Goal: Information Seeking & Learning: Learn about a topic

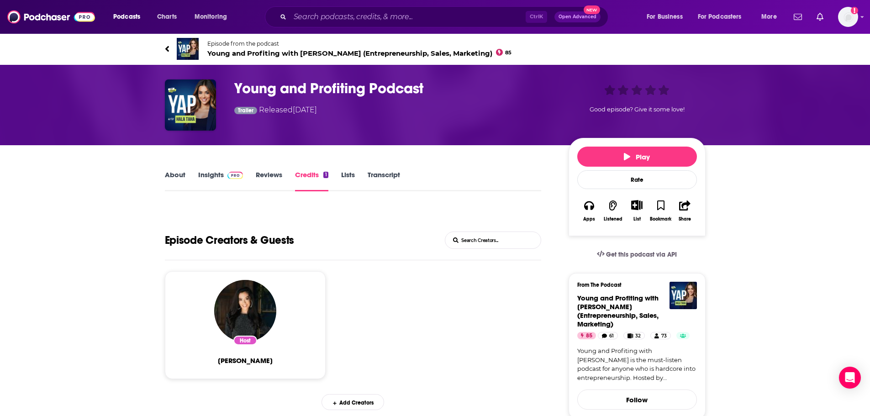
click at [320, 26] on div "Ctrl K Open Advanced New" at bounding box center [436, 16] width 343 height 21
click at [323, 19] on input "Search podcasts, credits, & more..." at bounding box center [408, 17] width 236 height 15
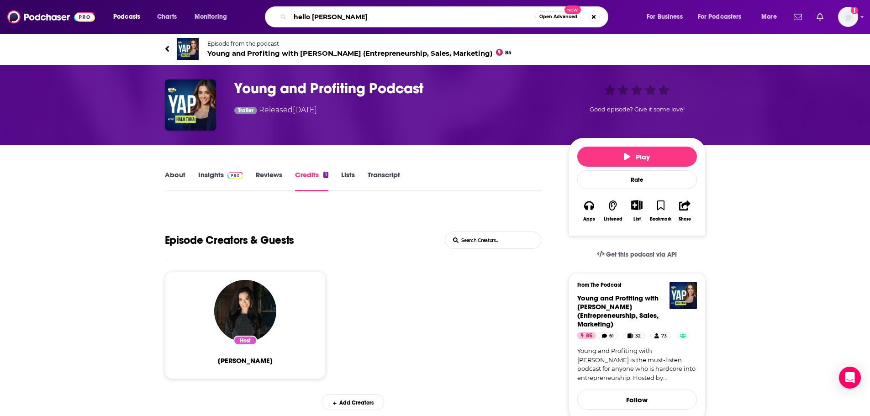
type input "hello [DATE]"
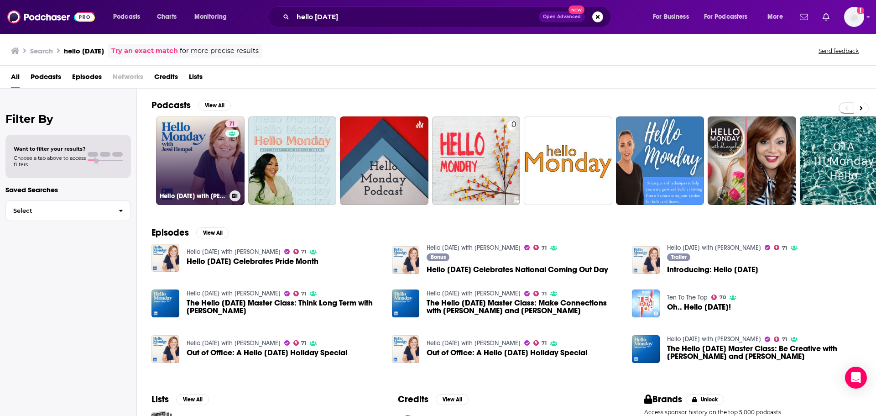
click at [220, 159] on link "71 Hello [DATE] with [PERSON_NAME]" at bounding box center [200, 160] width 89 height 89
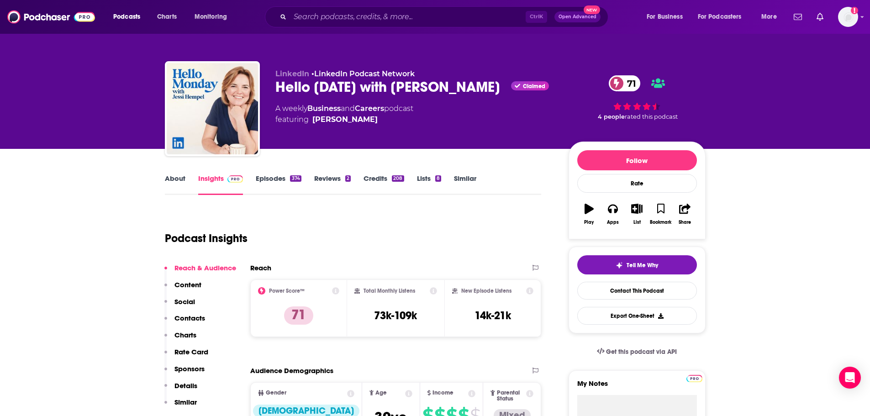
click at [177, 173] on div "About Insights Episodes 374 Reviews 2 Credits 208 Lists 8 Similar" at bounding box center [353, 184] width 377 height 22
click at [176, 178] on link "About" at bounding box center [175, 184] width 21 height 21
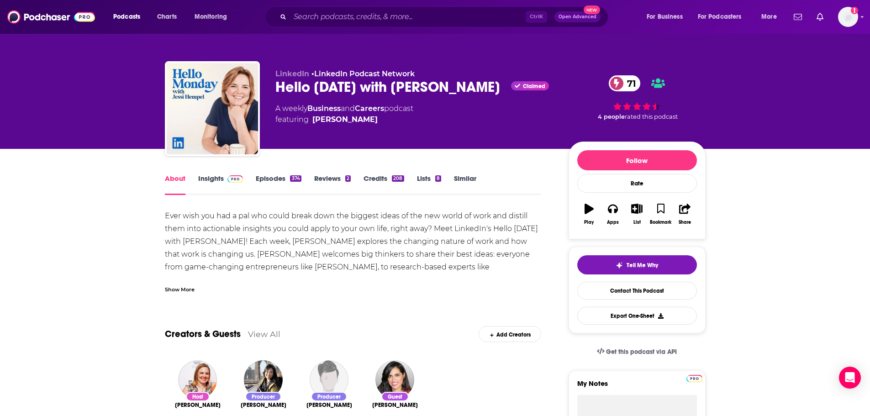
click at [219, 179] on link "Insights" at bounding box center [220, 184] width 45 height 21
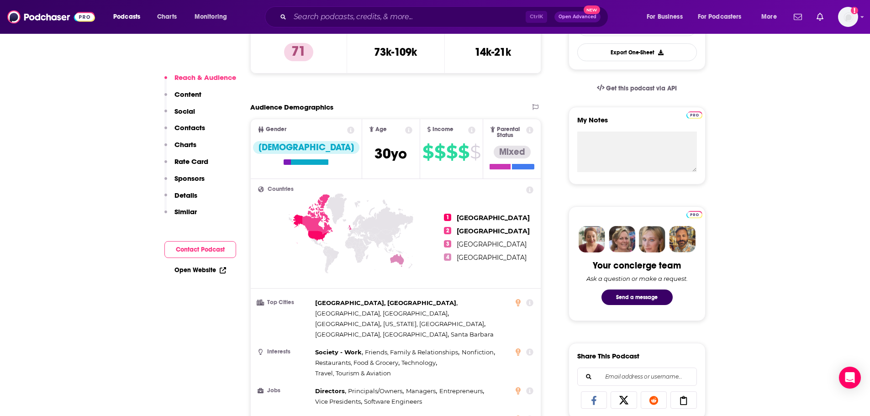
scroll to position [274, 0]
